Goal: Task Accomplishment & Management: Use online tool/utility

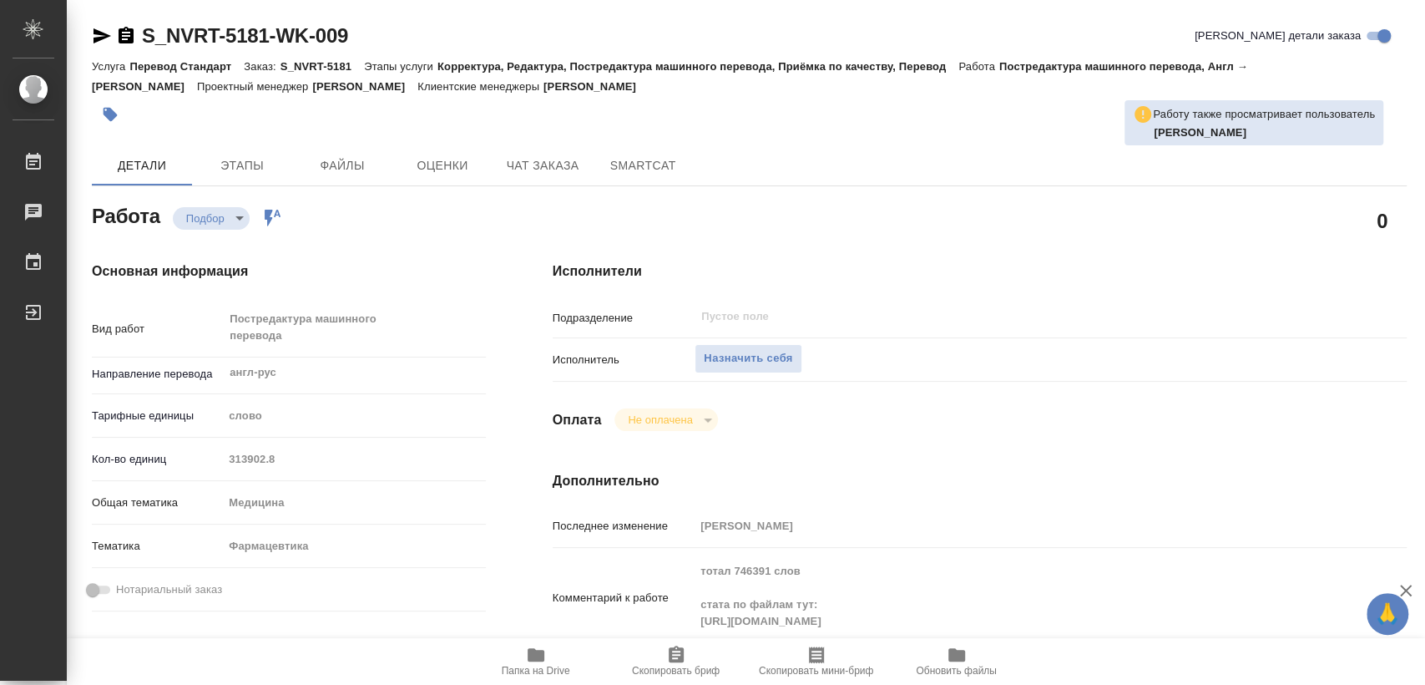
scroll to position [107, 0]
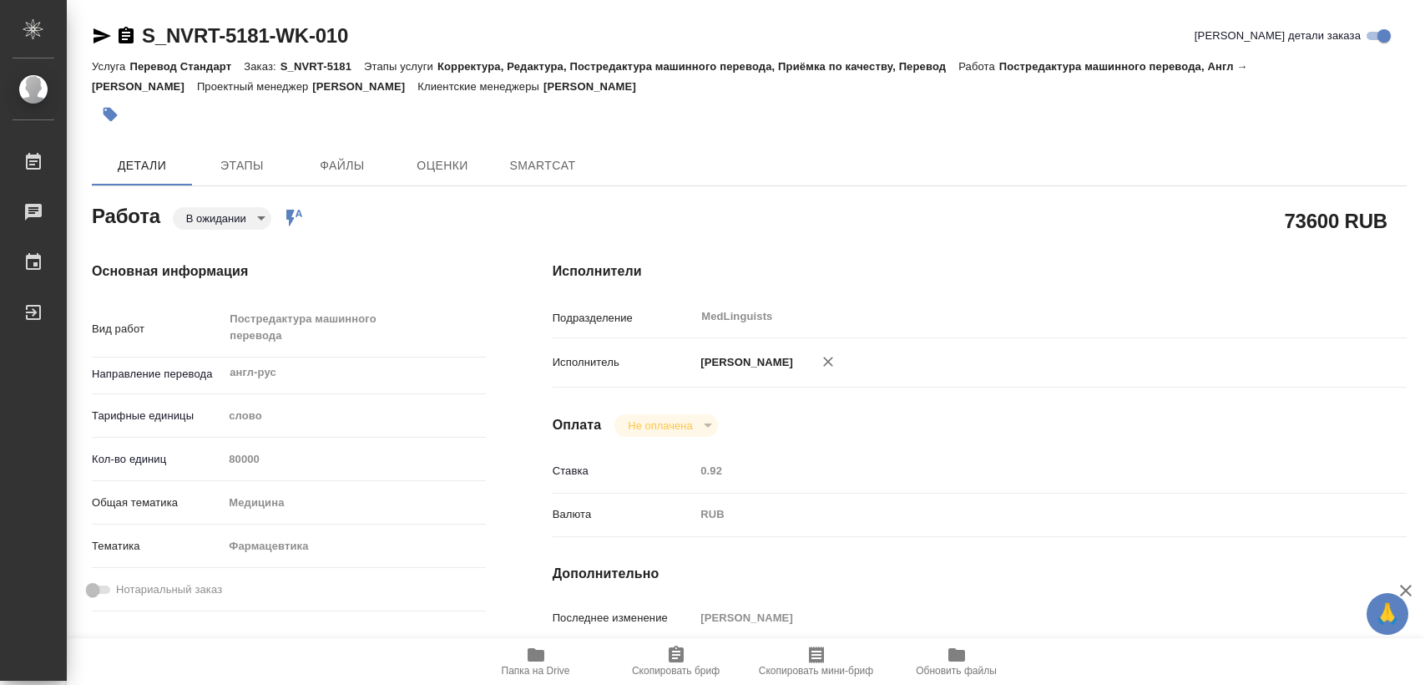
type textarea "x"
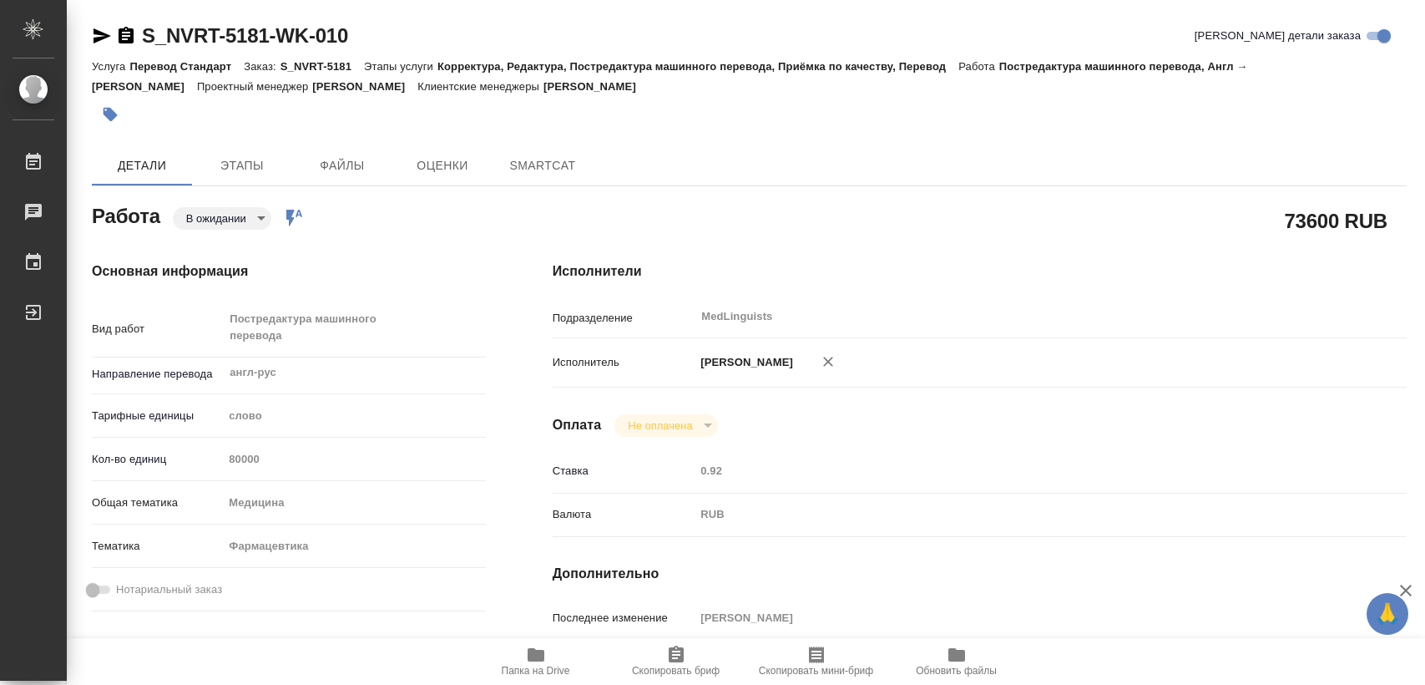
type textarea "x"
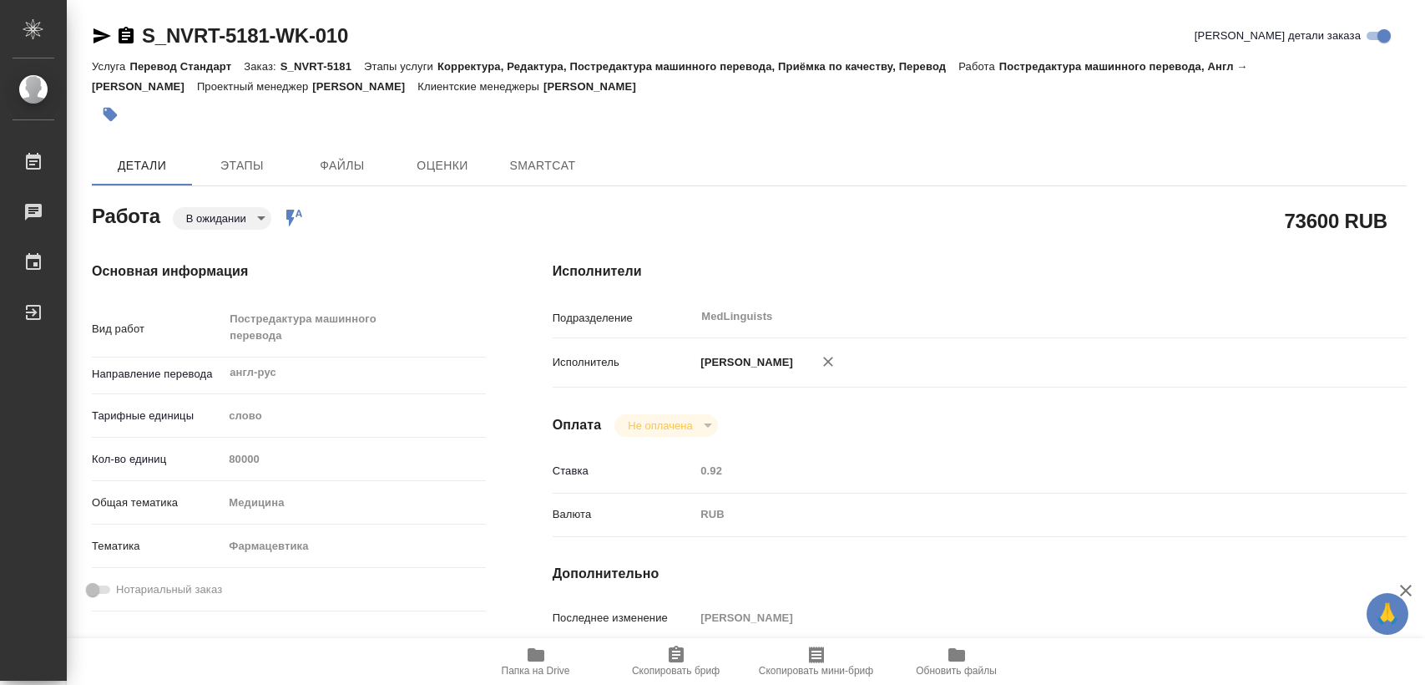
type textarea "x"
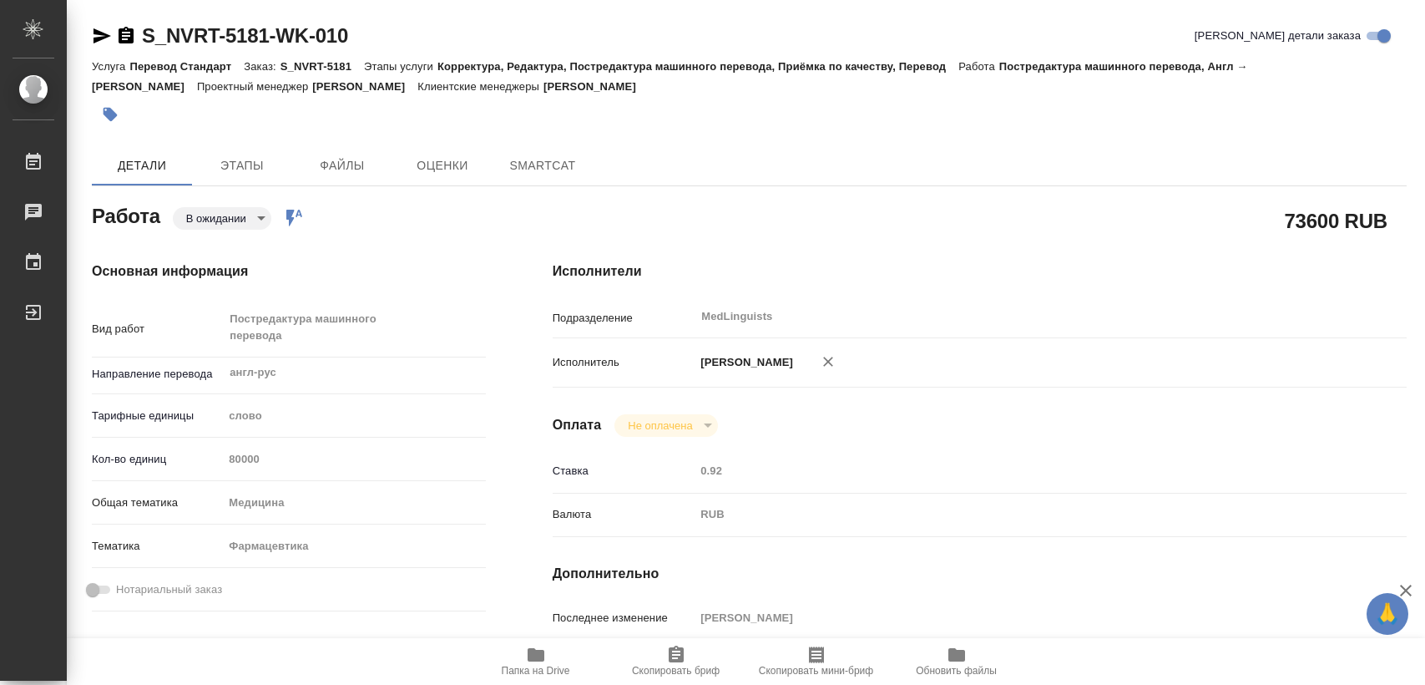
type textarea "x"
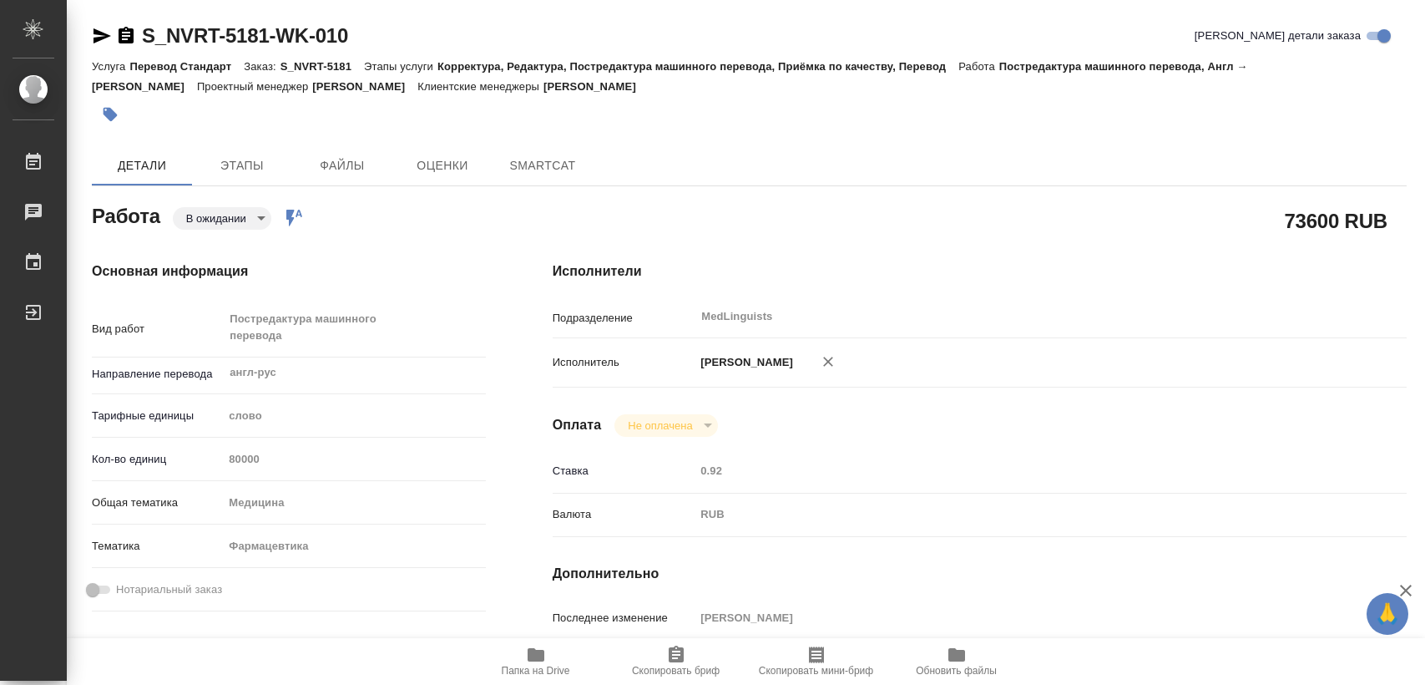
type textarea "x"
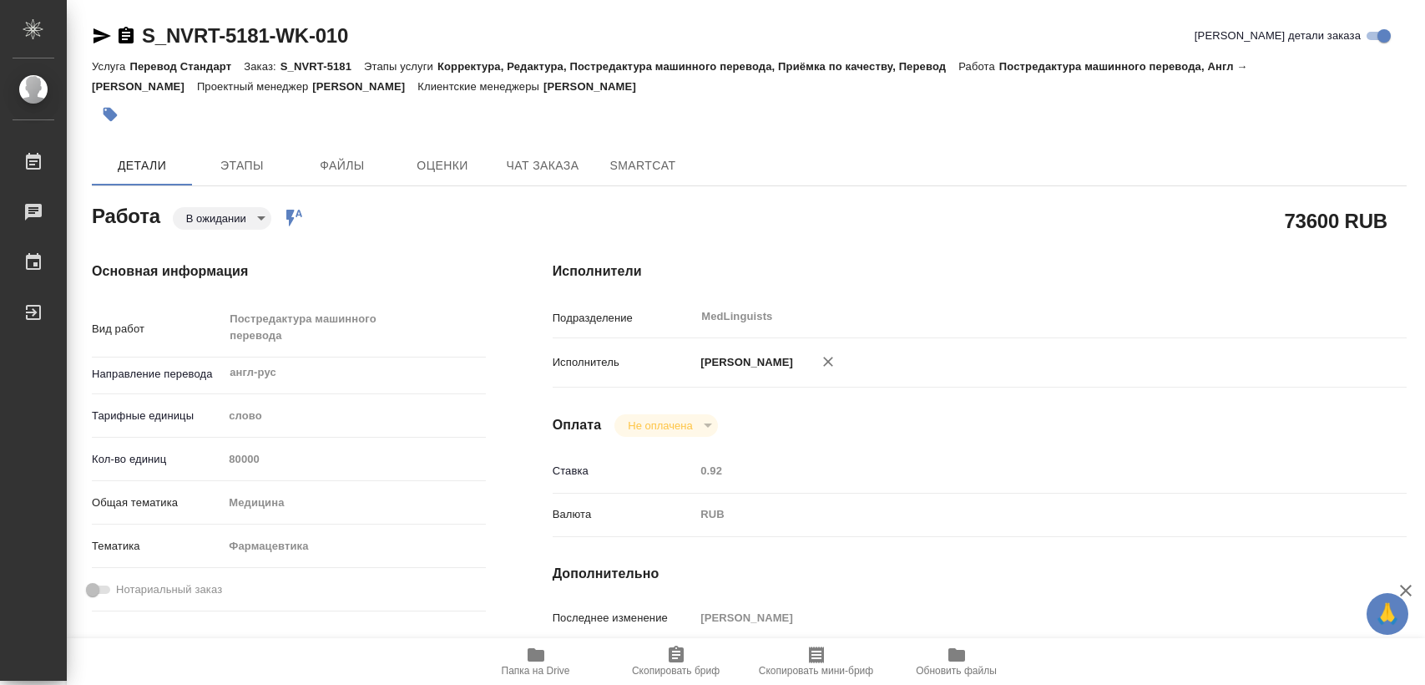
type textarea "x"
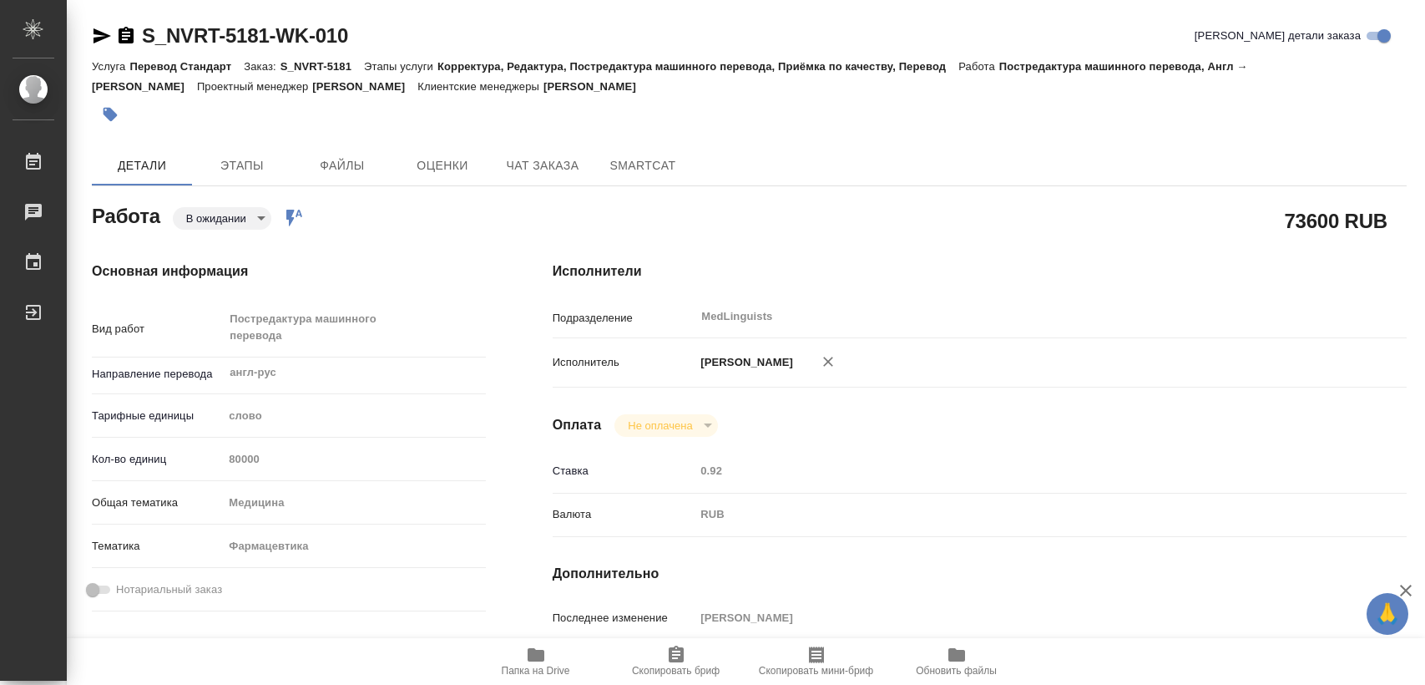
type textarea "x"
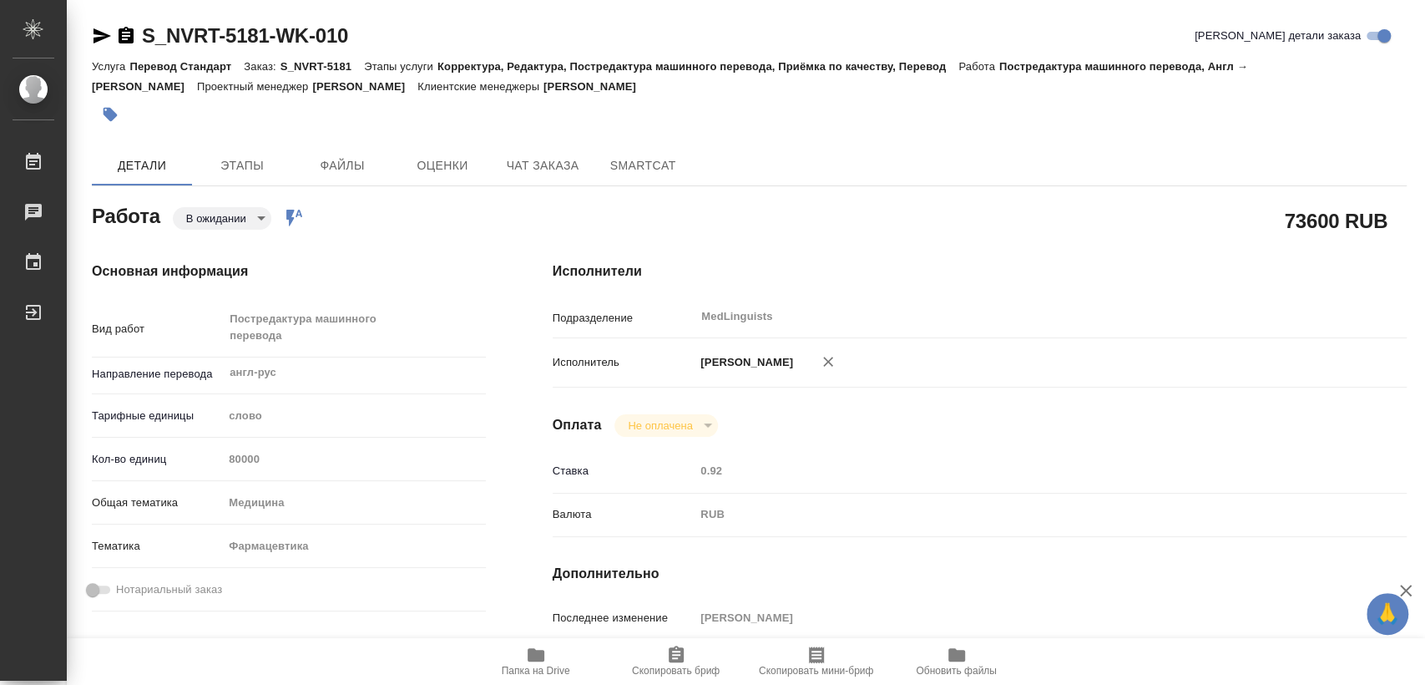
type textarea "x"
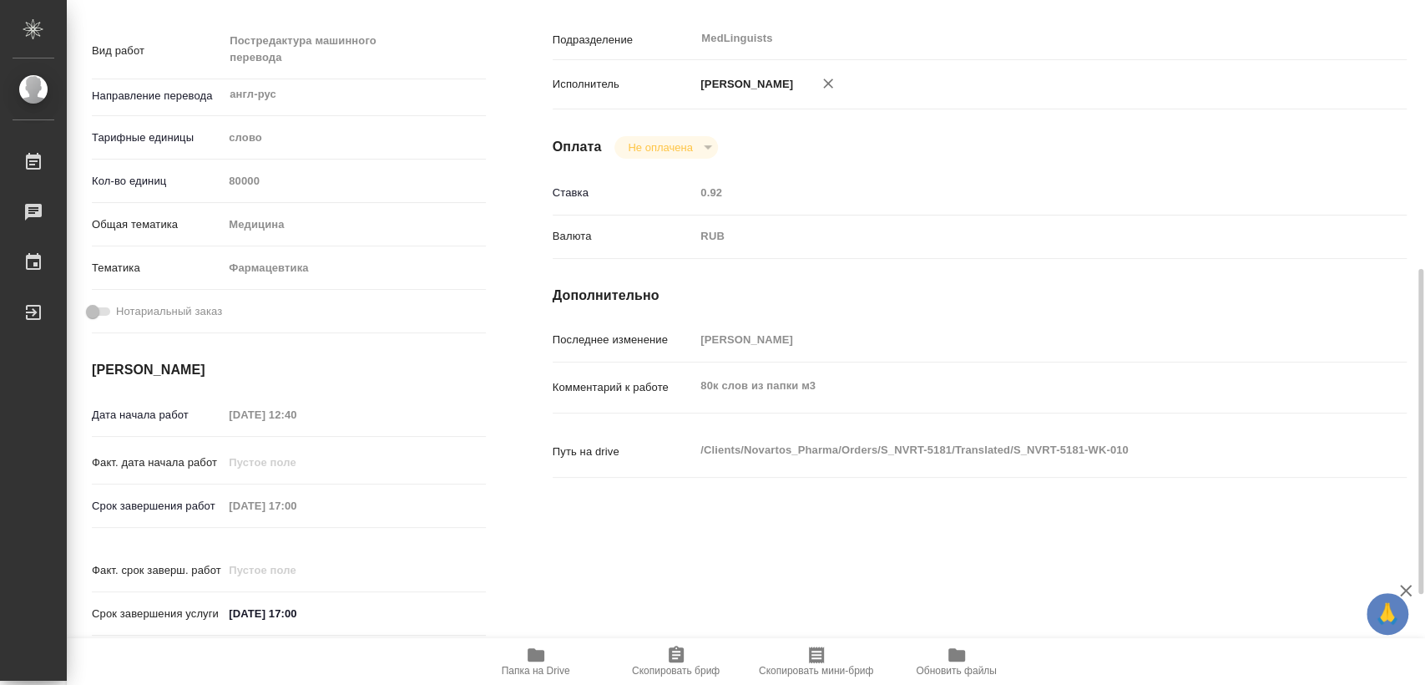
scroll to position [371, 0]
